Goal: Navigation & Orientation: Understand site structure

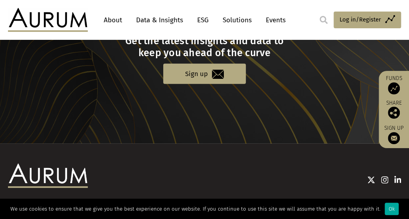
scroll to position [904, 0]
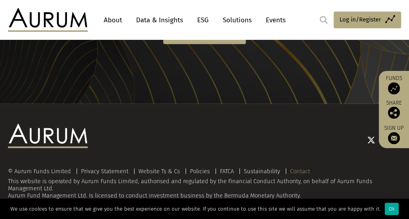
click at [298, 171] on link "Contact" at bounding box center [300, 171] width 20 height 7
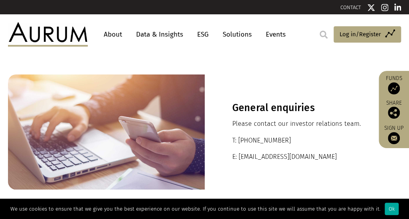
click at [109, 33] on link "About" at bounding box center [113, 34] width 26 height 15
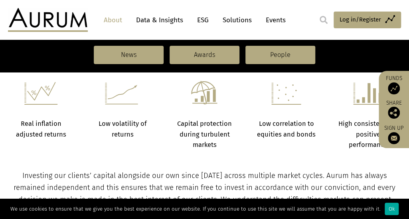
scroll to position [319, 0]
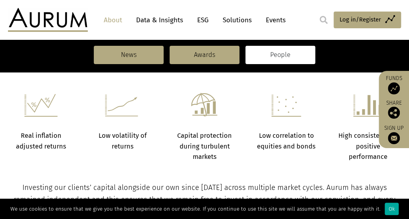
click at [273, 59] on link "People" at bounding box center [280, 55] width 70 height 18
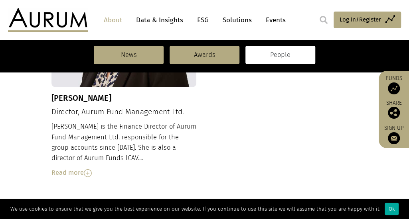
scroll to position [783, 0]
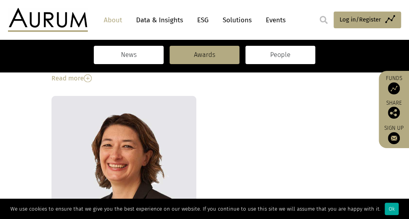
click at [139, 59] on link "News" at bounding box center [129, 55] width 70 height 18
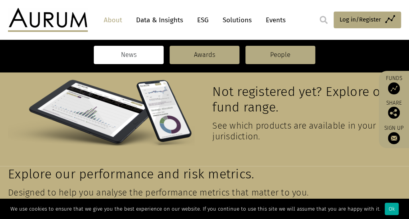
scroll to position [359, 0]
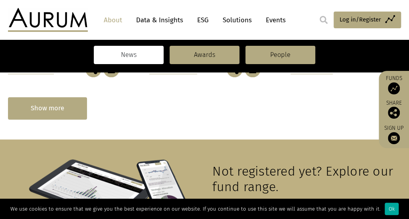
click at [41, 113] on div "Show more" at bounding box center [47, 108] width 79 height 22
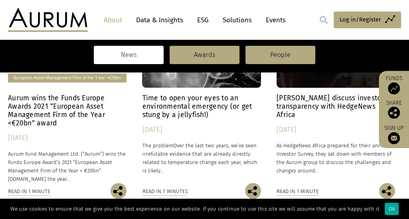
scroll to position [479, 0]
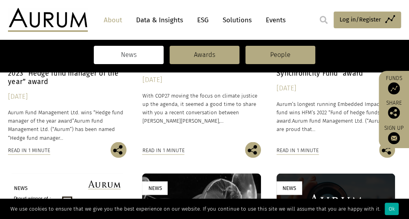
click at [169, 21] on link "Data & Insights" at bounding box center [159, 20] width 55 height 15
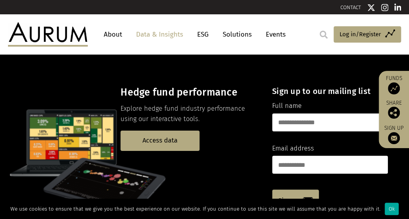
click at [202, 37] on link "ESG" at bounding box center [203, 34] width 20 height 15
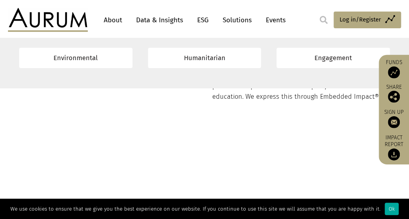
scroll to position [359, 0]
